Goal: Task Accomplishment & Management: Manage account settings

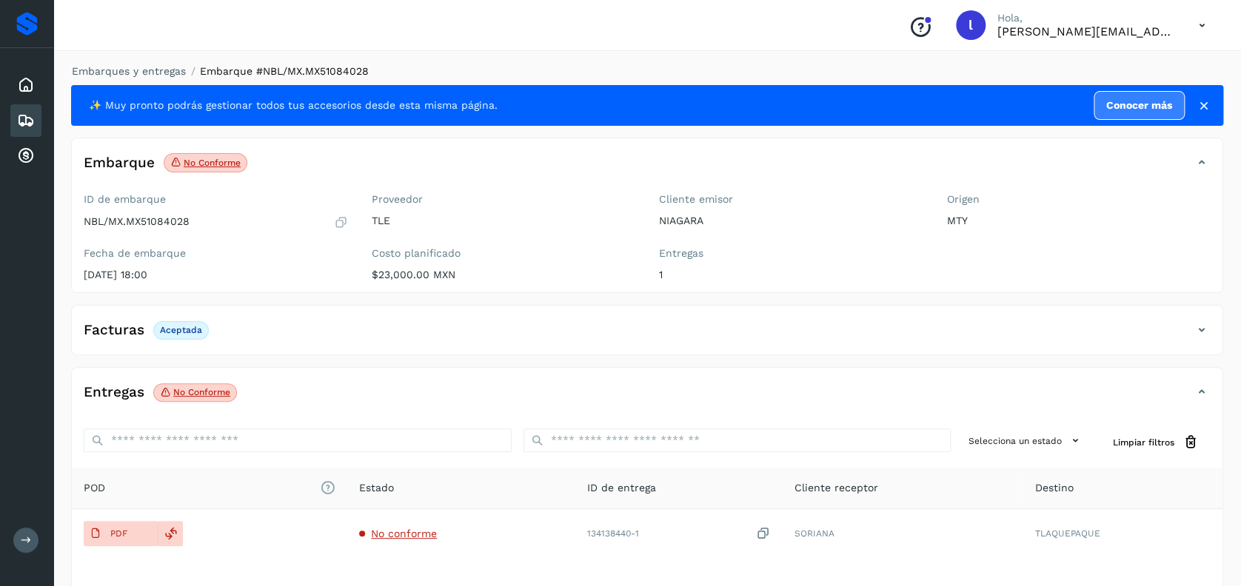
click at [24, 118] on icon at bounding box center [26, 121] width 18 height 18
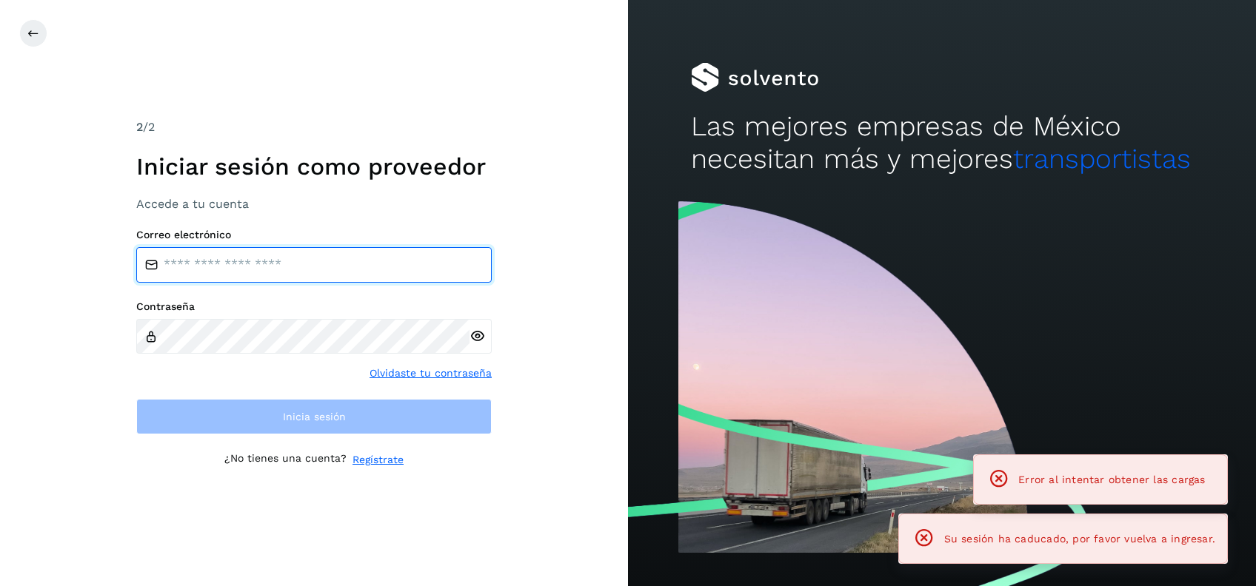
type input "**********"
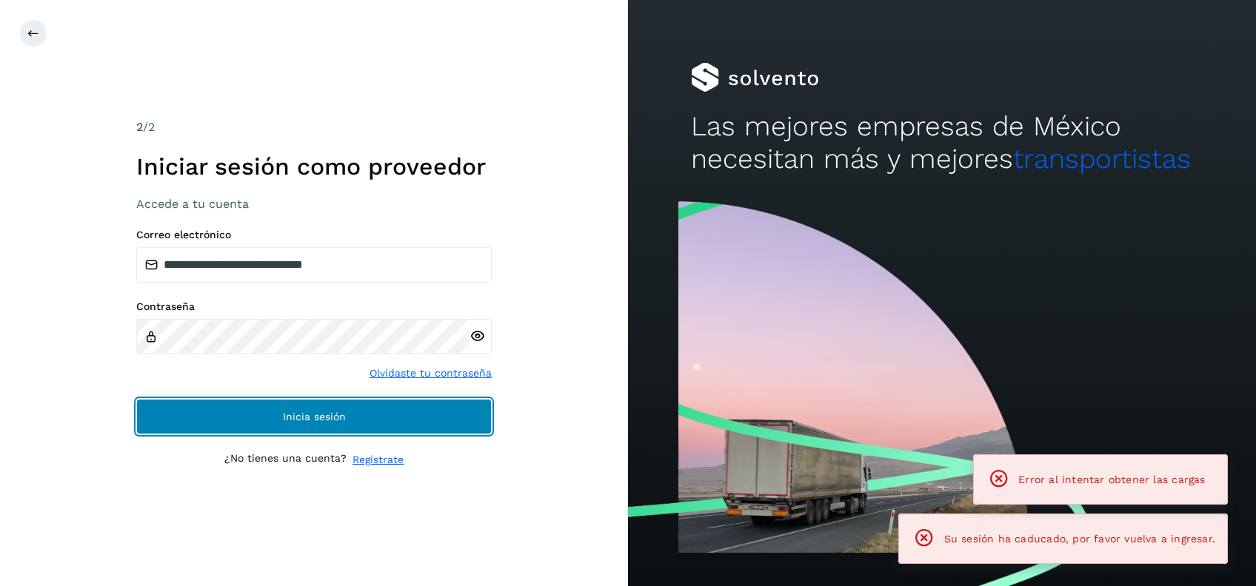
click at [310, 412] on span "Inicia sesión" at bounding box center [314, 417] width 63 height 10
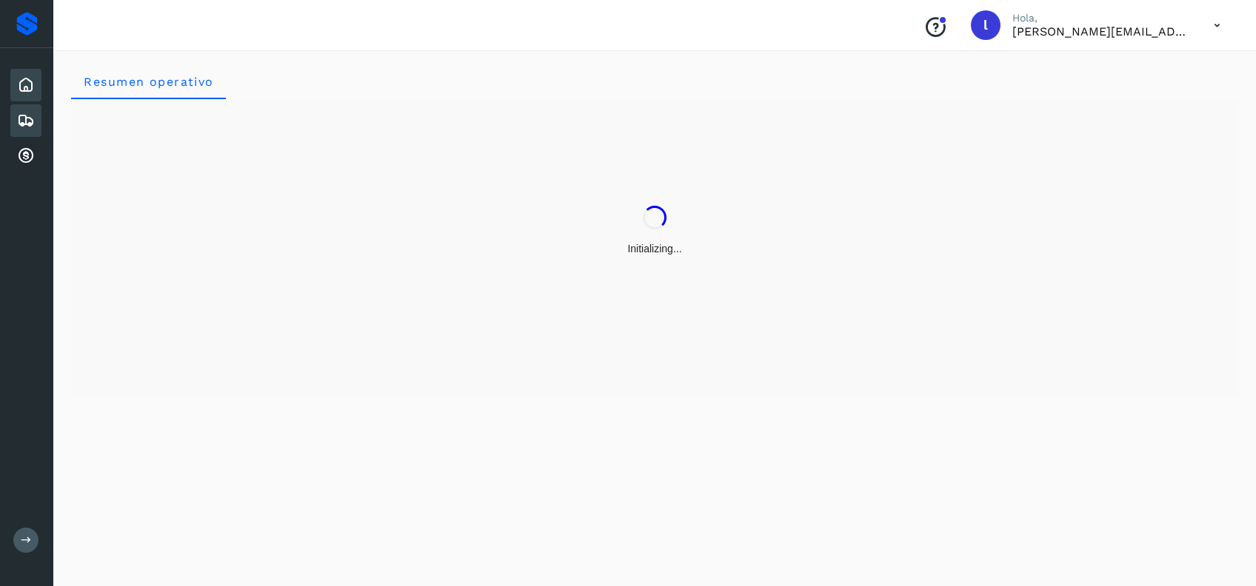
click at [19, 118] on icon at bounding box center [26, 121] width 18 height 18
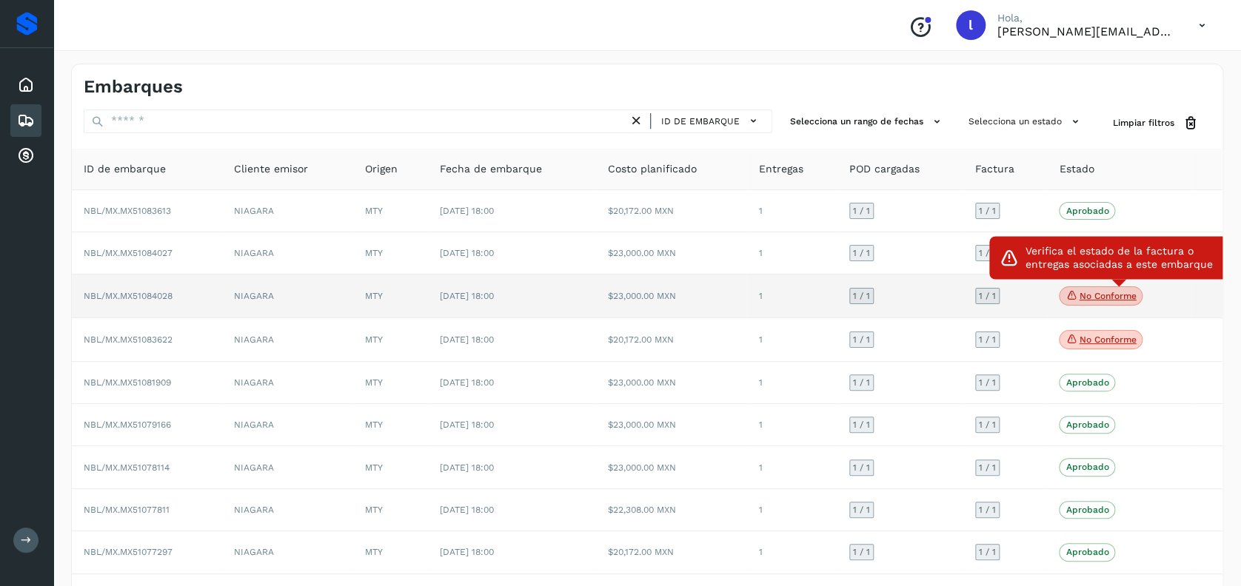
click at [1080, 288] on span "No conforme" at bounding box center [1101, 296] width 84 height 19
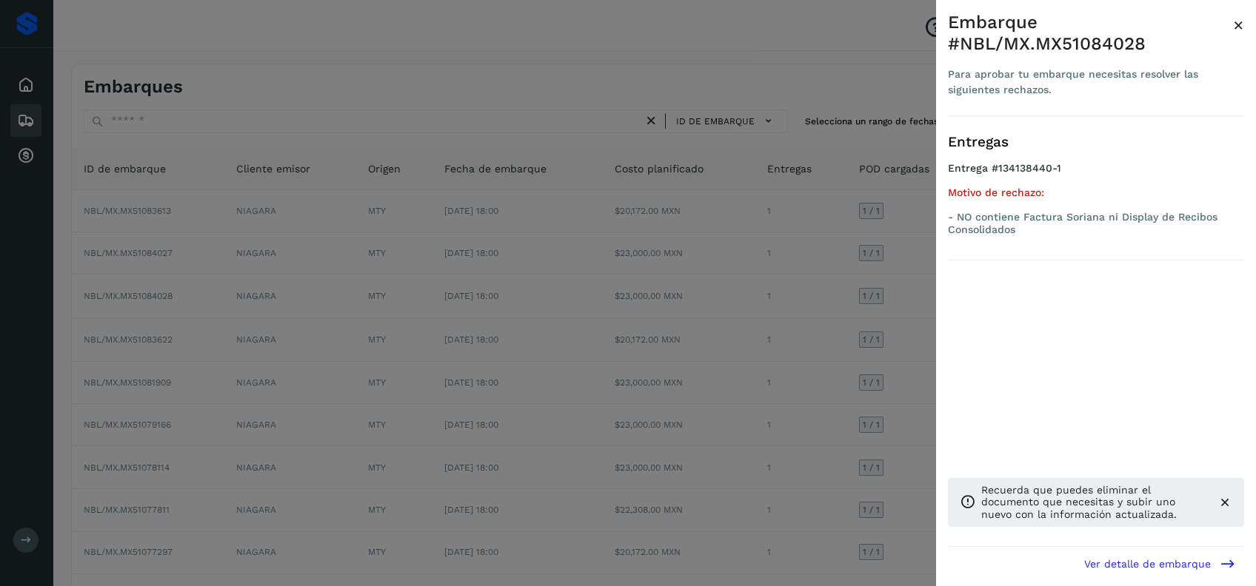
click at [1234, 27] on span "×" at bounding box center [1238, 25] width 11 height 21
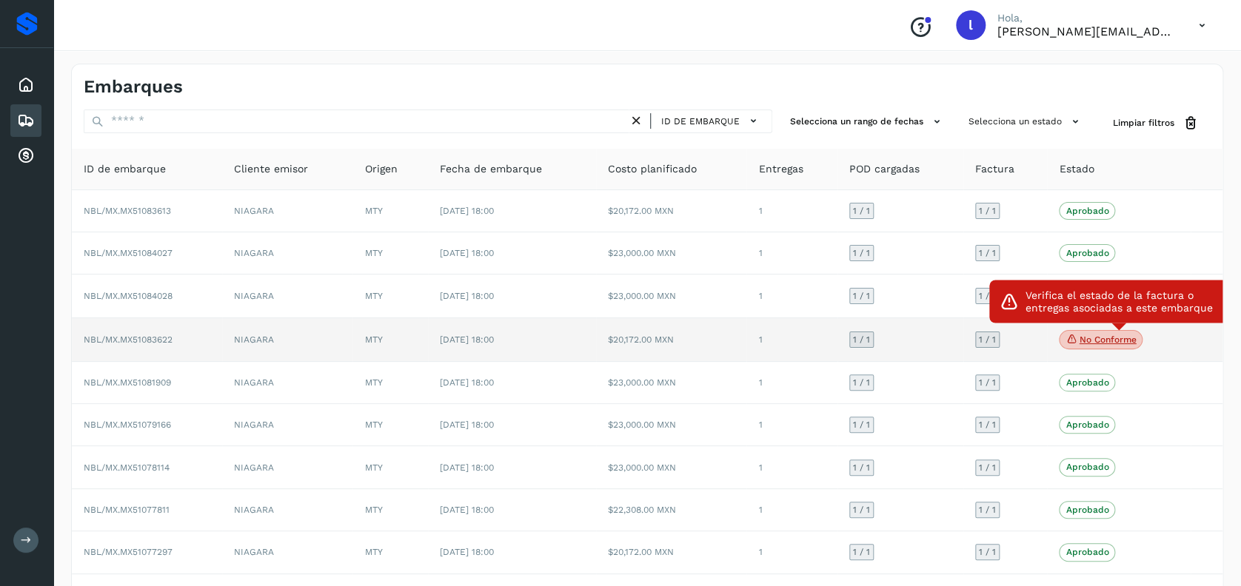
click at [1091, 338] on p "No conforme" at bounding box center [1107, 340] width 57 height 10
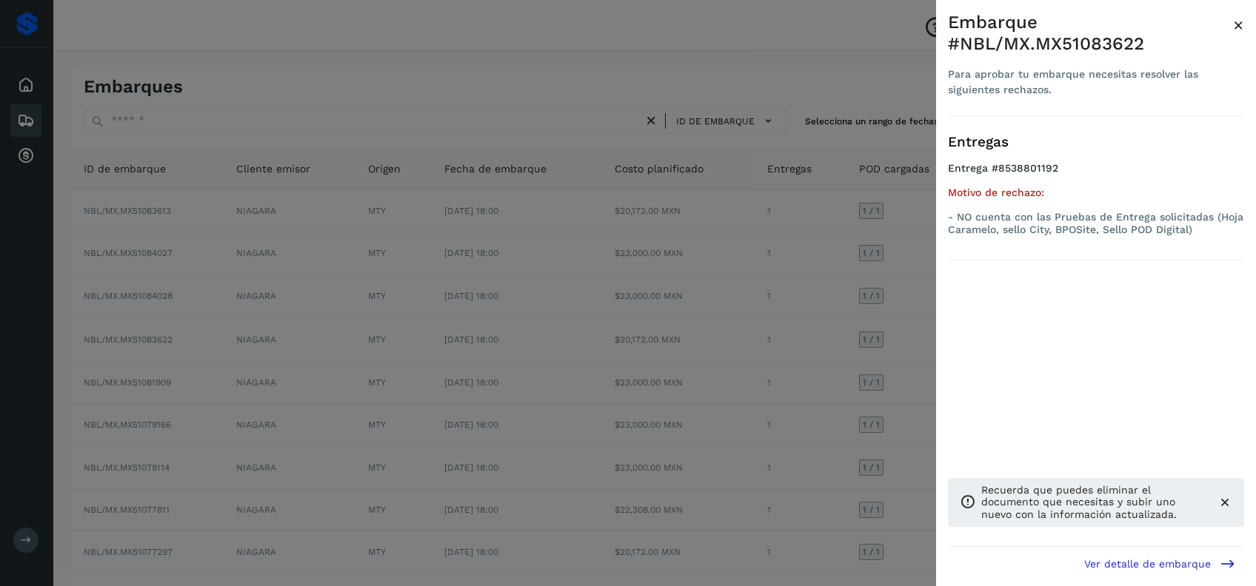
click at [1239, 21] on span "×" at bounding box center [1238, 25] width 11 height 21
